Goal: Task Accomplishment & Management: Use online tool/utility

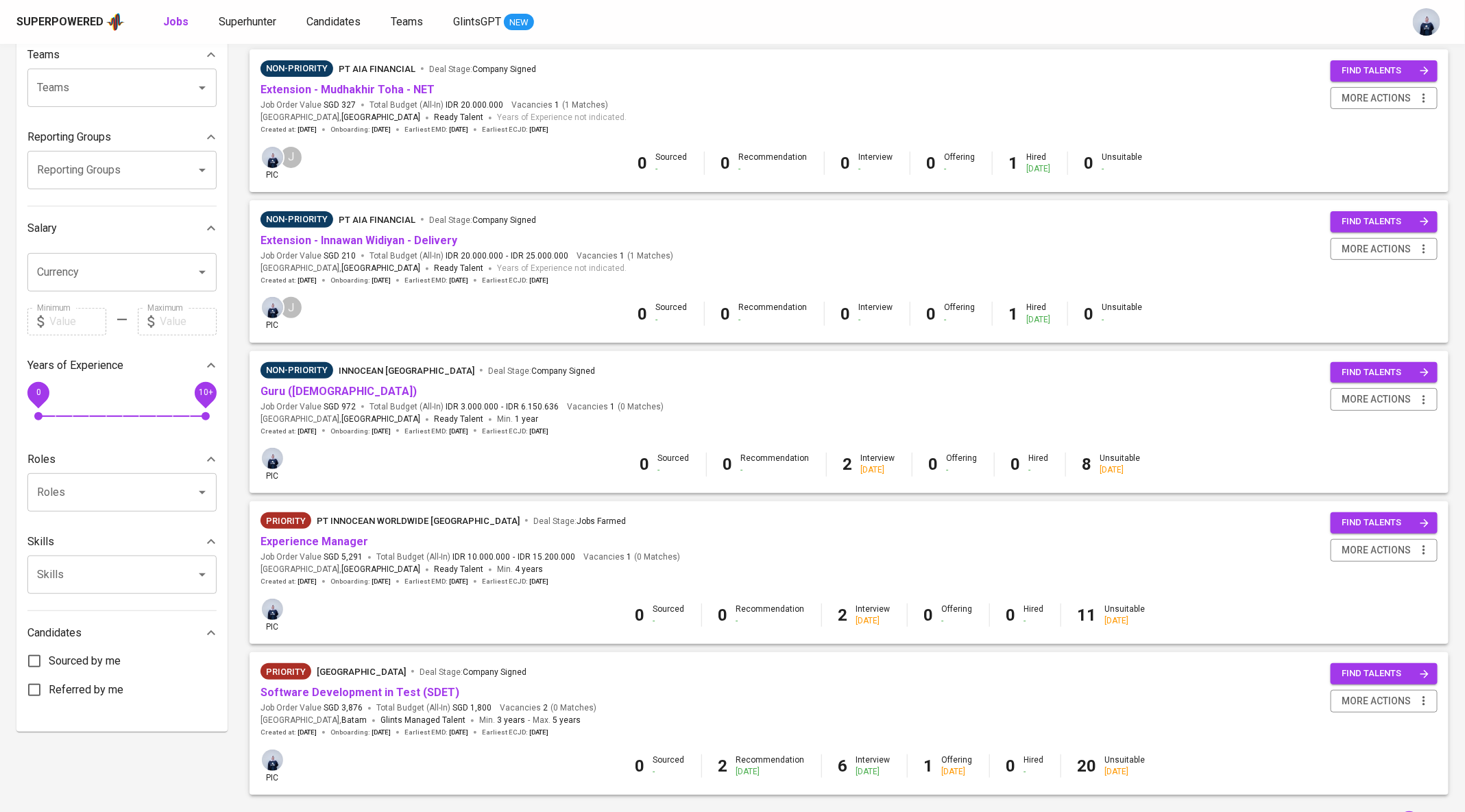
scroll to position [151, 0]
click at [310, 538] on link "Experience Manager" at bounding box center [314, 542] width 108 height 13
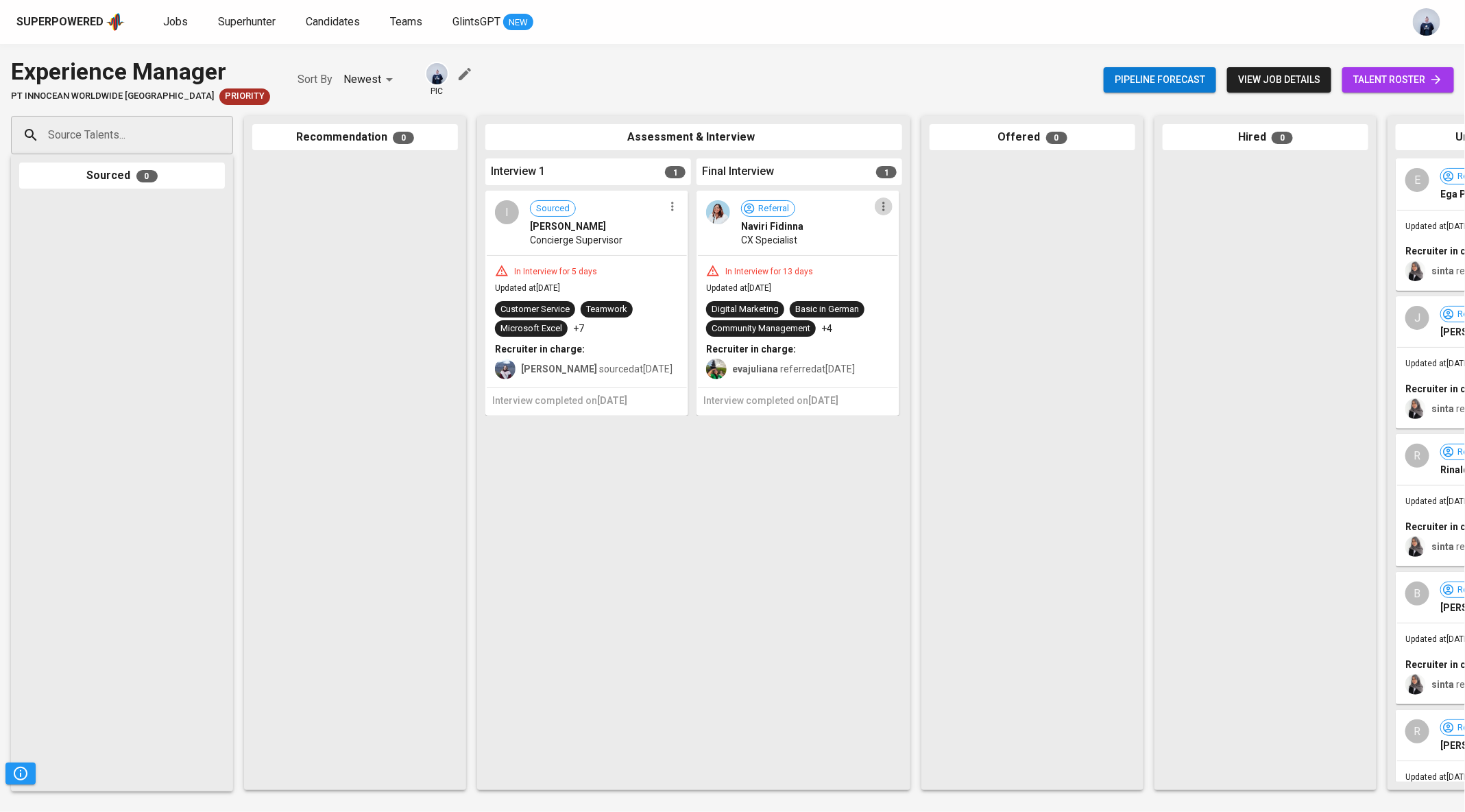
click at [883, 208] on icon "button" at bounding box center [884, 206] width 14 height 14
click at [938, 68] on div at bounding box center [732, 406] width 1465 height 812
click at [838, 231] on div "Naviri Fidinna" at bounding box center [807, 226] width 134 height 14
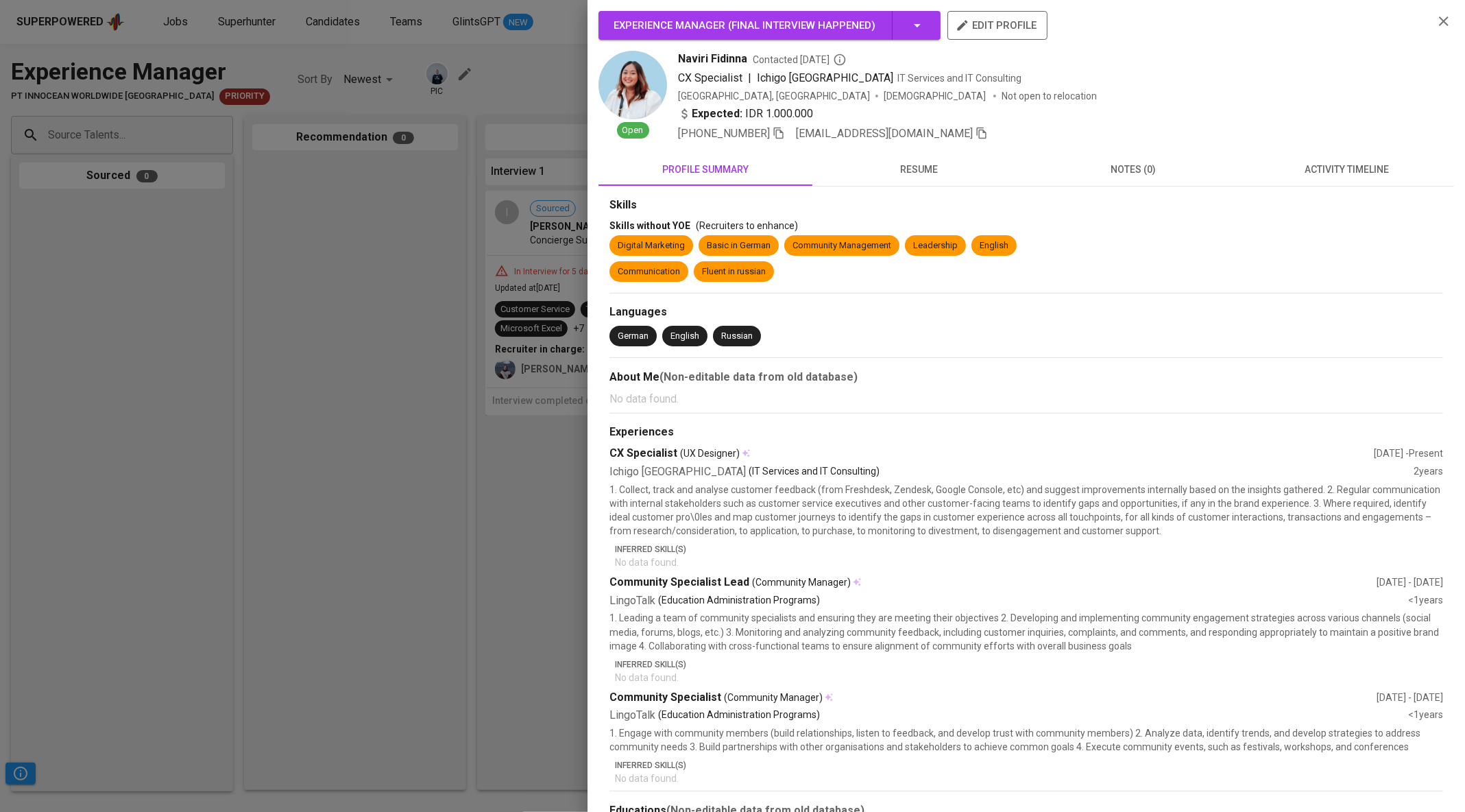
click at [1155, 173] on span "notes (0)" at bounding box center [1133, 169] width 197 height 17
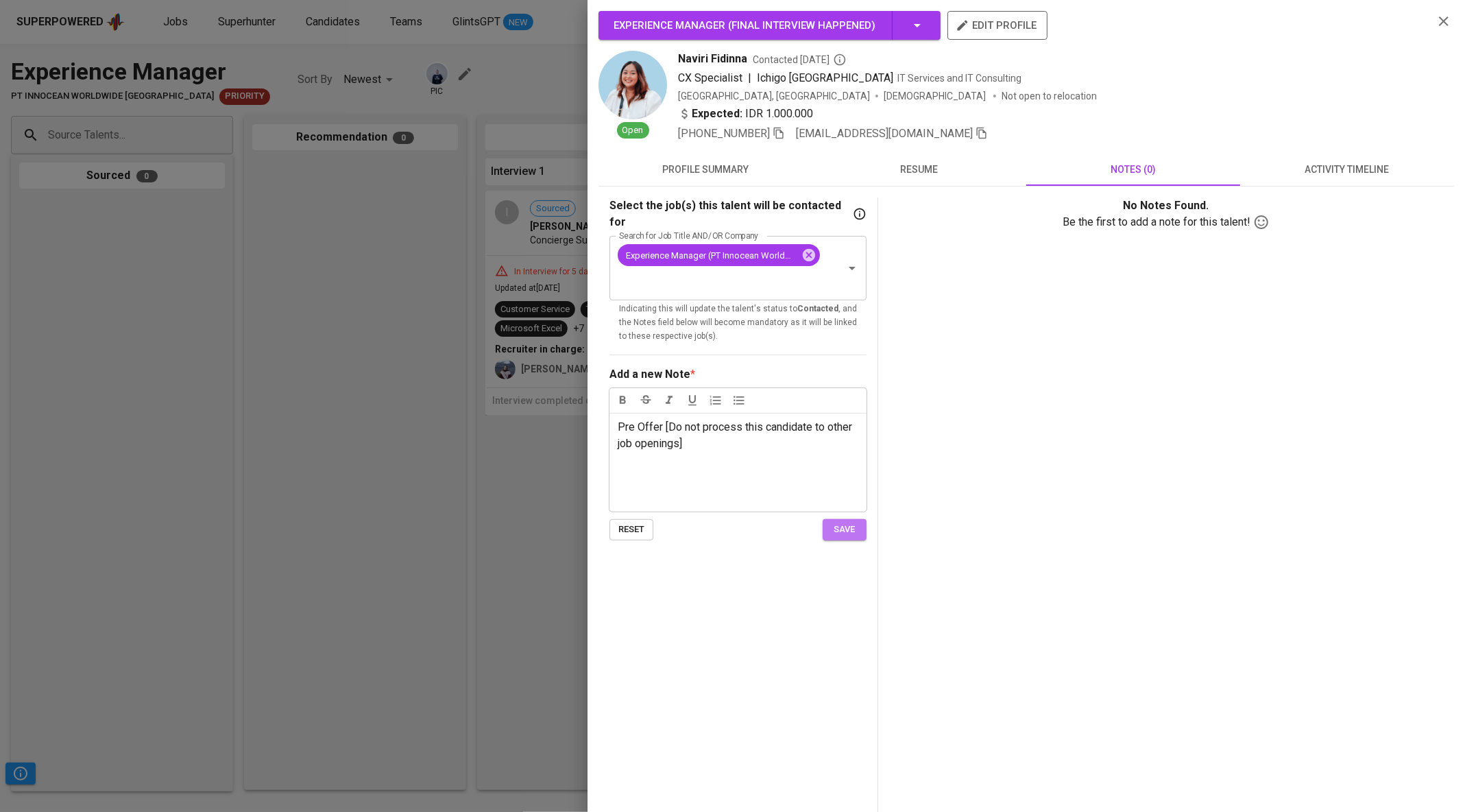
click at [854, 522] on span "save" at bounding box center [844, 529] width 30 height 16
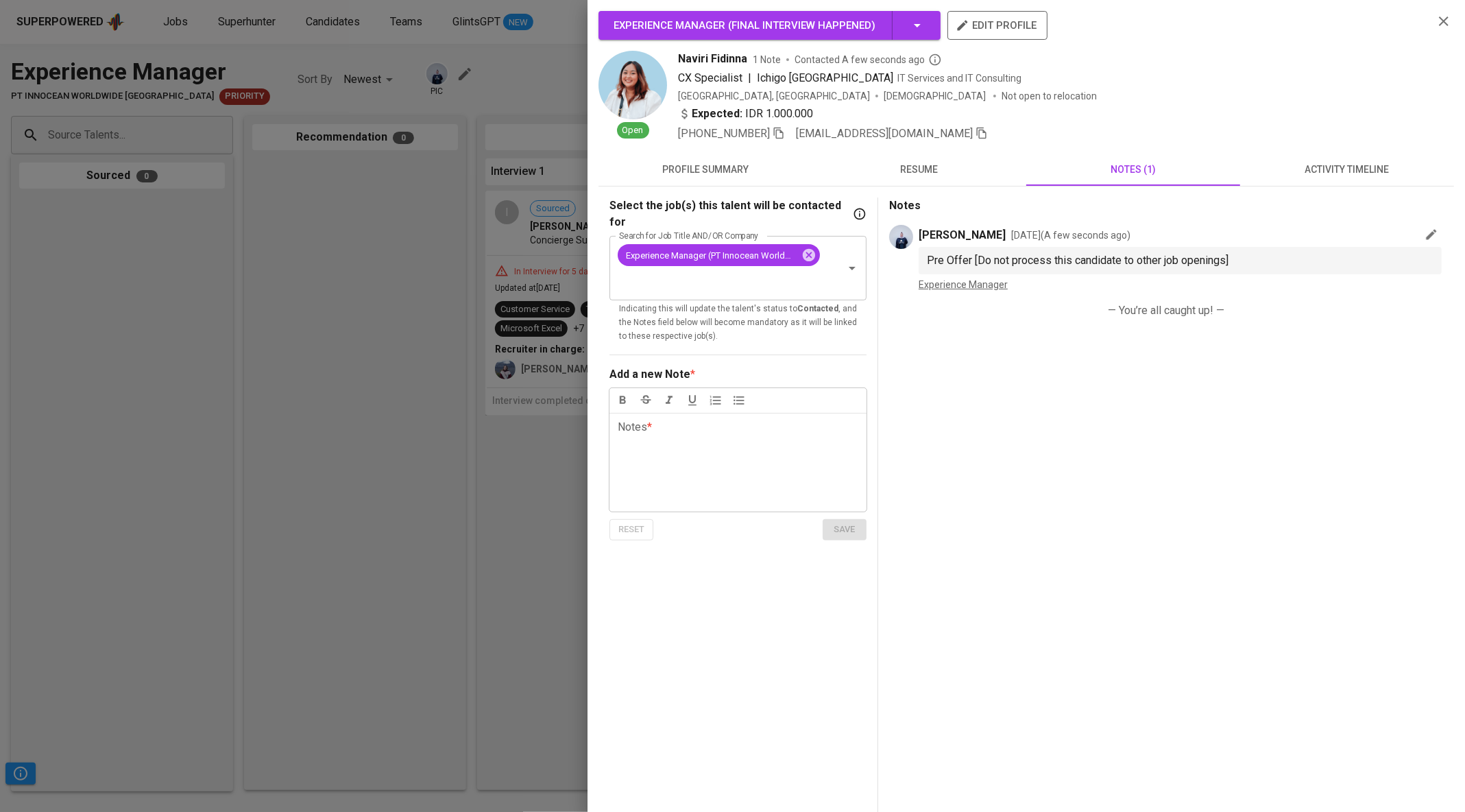
click at [289, 348] on div at bounding box center [732, 406] width 1465 height 812
